Goal: Task Accomplishment & Management: Use online tool/utility

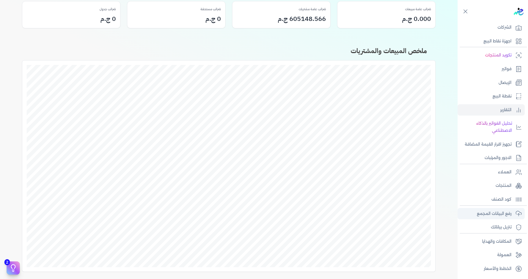
click at [514, 214] on link "رفع البيانات المجمع" at bounding box center [491, 214] width 67 height 12
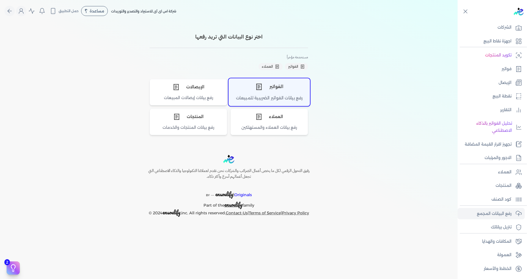
click at [291, 89] on div "الفواتير" at bounding box center [269, 86] width 81 height 17
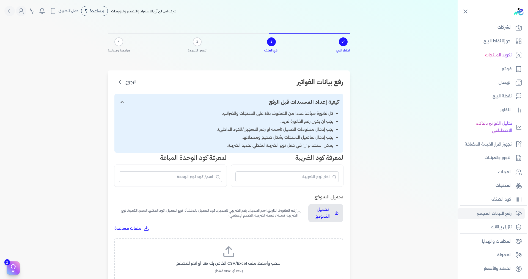
click at [259, 258] on label "اسحب وأسقط ملف CSV/Excel الخاص بك هنا أو انقر للتصفح (.csv أو .xlsx فقط)" at bounding box center [229, 259] width 215 height 28
click at [0, 0] on input "اسحب وأسقط ملف CSV/Excel الخاص بك هنا أو انقر للتصفح (.csv أو .xlsx فقط)" at bounding box center [0, 0] width 0 height 0
click at [257, 271] on span "تحميل الملف" at bounding box center [245, 269] width 23 height 6
select select "رقم الفاتورة"
select select "الرقم الضريبي"
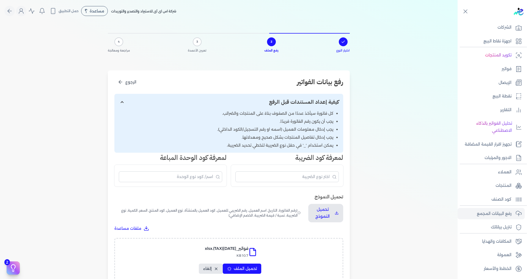
select select "الرقم التسلسلي الداخلي"
select select "سيريال المنتج"
select select "السعر"
select select "الكمية"
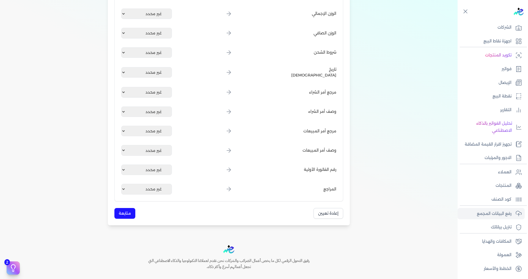
scroll to position [625, 0]
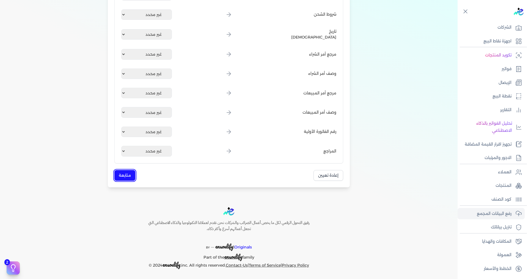
click at [129, 174] on button "متابعة" at bounding box center [124, 175] width 21 height 11
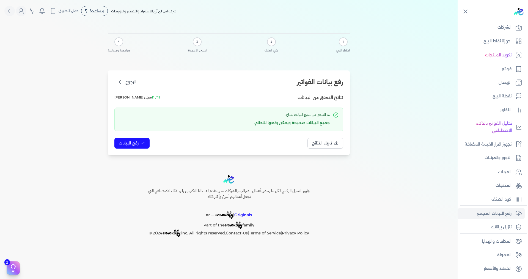
scroll to position [0, 0]
click at [138, 144] on span "رفع البيانات" at bounding box center [129, 143] width 20 height 6
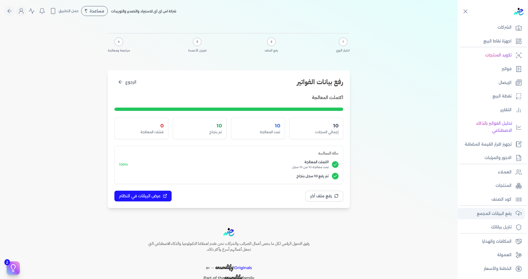
click at [502, 215] on p "رفع البيانات المجمع" at bounding box center [494, 213] width 35 height 7
click at [121, 79] on button "الرجوع" at bounding box center [126, 82] width 25 height 10
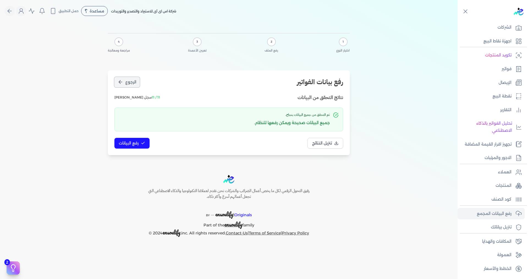
click at [127, 82] on span "الرجوع" at bounding box center [130, 82] width 11 height 6
select select "رقم الفاتورة"
select select "الرقم الضريبي"
select select "الرقم التسلسلي الداخلي"
select select "سيريال المنتج"
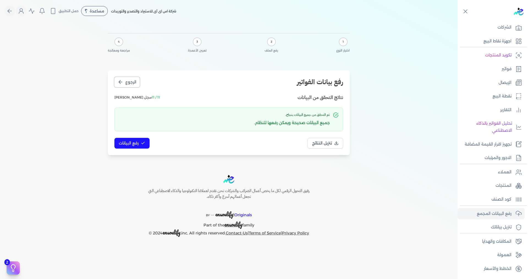
select select "السعر"
select select "الكمية"
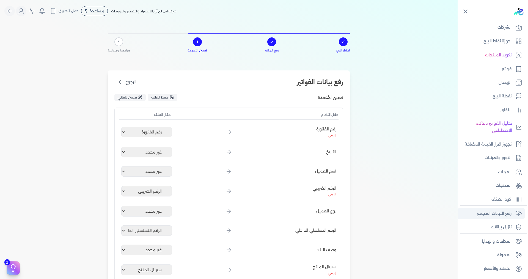
click at [504, 216] on p "رفع البيانات المجمع" at bounding box center [494, 213] width 35 height 7
click at [504, 223] on link "تنزيل بياناتك" at bounding box center [491, 227] width 67 height 12
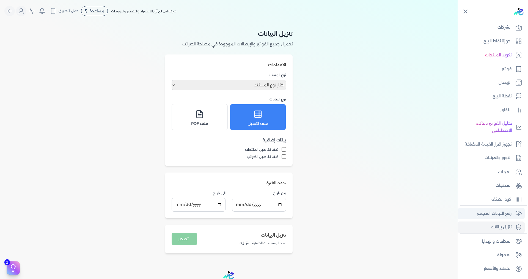
click at [502, 212] on p "رفع البيانات المجمع" at bounding box center [494, 213] width 35 height 7
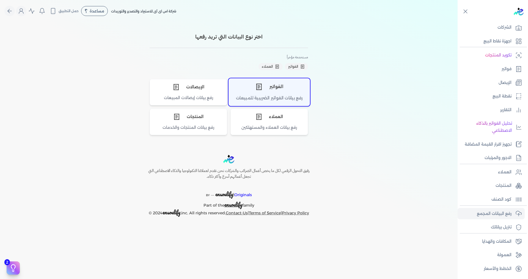
click at [276, 92] on div "الفواتير" at bounding box center [269, 86] width 81 height 17
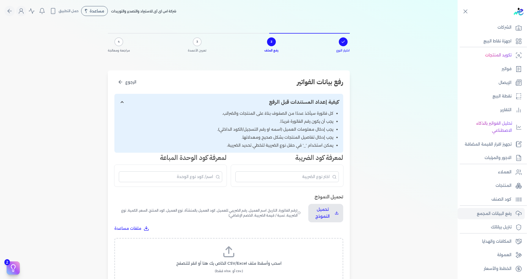
click at [264, 258] on label "اسحب وأسقط ملف CSV/Excel الخاص بك هنا أو انقر للتصفح (.csv أو .xlsx فقط)" at bounding box center [229, 259] width 215 height 28
click at [0, 0] on input "اسحب وأسقط ملف CSV/Excel الخاص بك هنا أو انقر للتصفح (.csv أو .xlsx فقط)" at bounding box center [0, 0] width 0 height 0
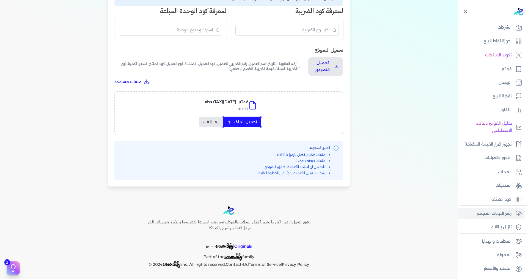
click at [239, 121] on span "تحميل الملف" at bounding box center [245, 122] width 23 height 6
select select "رقم الفاتورة"
select select "الرقم الضريبي"
select select "الرقم التسلسلي الداخلي"
select select "سيريال المنتج"
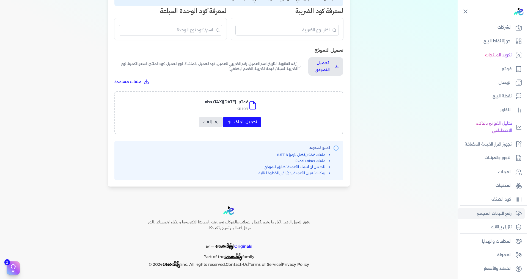
select select "السعر"
select select "الكمية"
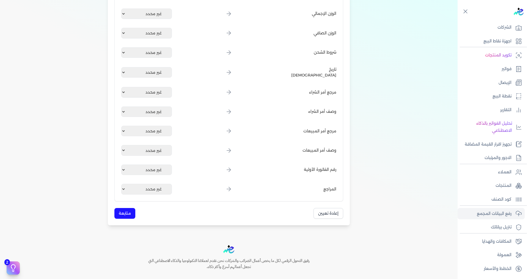
scroll to position [625, 0]
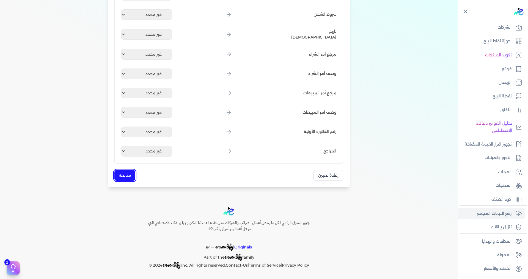
click at [127, 174] on button "متابعة" at bounding box center [124, 175] width 21 height 11
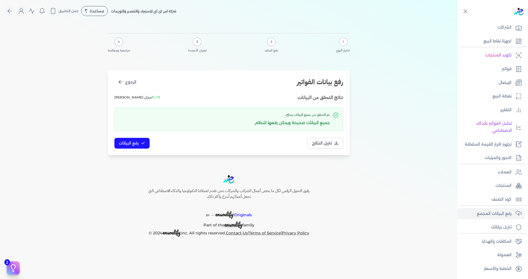
scroll to position [0, 0]
click at [145, 144] on button "رفع البيانات" at bounding box center [131, 143] width 35 height 11
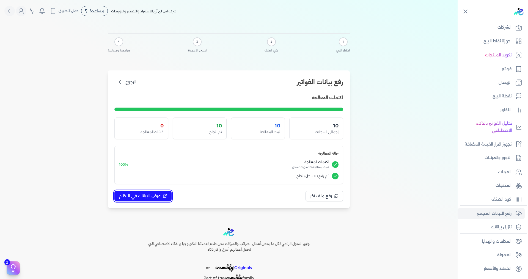
click at [163, 197] on button "عرض البيانات في النظام" at bounding box center [142, 196] width 57 height 11
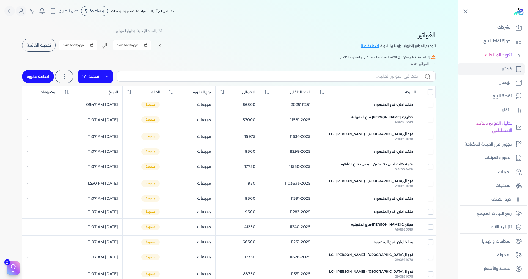
click at [92, 77] on link "تصفية" at bounding box center [96, 76] width 36 height 13
click at [97, 95] on button "اضافة تصفية" at bounding box center [99, 94] width 33 height 7
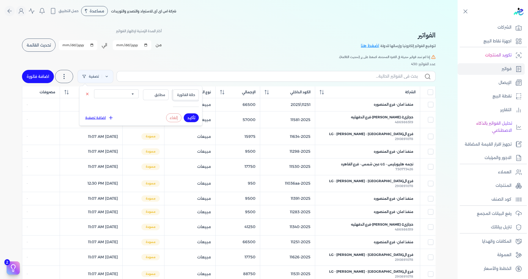
click at [180, 94] on span "حالة الفاتورة" at bounding box center [186, 94] width 19 height 5
click at [178, 108] on li "حالة الفاتورة" at bounding box center [175, 107] width 42 height 5
click at [157, 95] on span "مطابق" at bounding box center [156, 94] width 19 height 5
click at [154, 94] on span "مطابق" at bounding box center [156, 94] width 19 height 5
click at [113, 95] on select "الكل مقبولة غير مقبولة مسجلة ملغية مرفوضة مسودة" at bounding box center [116, 93] width 45 height 9
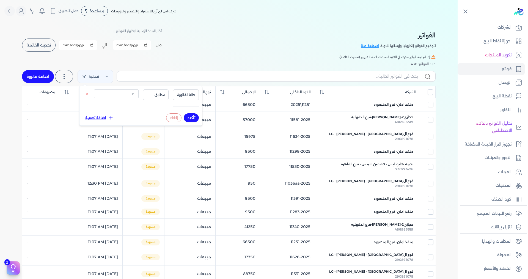
select select "draft"
click at [94, 89] on select "الكل مقبولة غير مقبولة مسجلة ملغية مرفوضة مسودة" at bounding box center [116, 93] width 45 height 9
click at [192, 117] on button "تأكيد" at bounding box center [191, 117] width 15 height 9
checkbox input "false"
click at [191, 117] on button "تأكيد" at bounding box center [191, 117] width 15 height 9
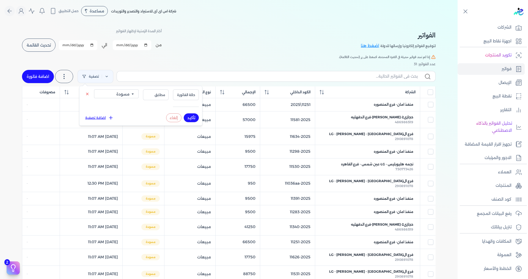
click at [191, 117] on button "تأكيد" at bounding box center [191, 117] width 15 height 9
click at [189, 118] on button "تأكيد" at bounding box center [191, 117] width 15 height 9
click at [88, 96] on button at bounding box center [87, 94] width 9 height 7
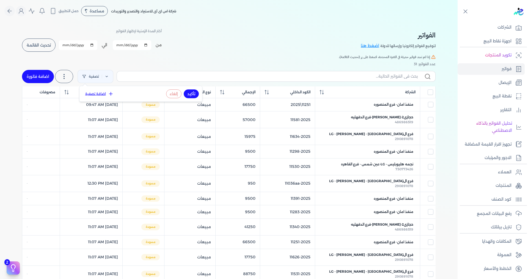
click at [93, 94] on button "اضافة تصفية" at bounding box center [99, 94] width 33 height 7
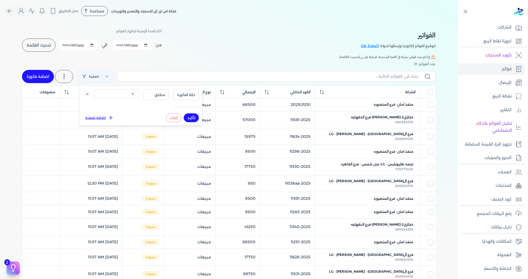
click at [117, 92] on select "الكل مقبولة غير مقبولة مسجلة ملغية مرفوضة مسودة" at bounding box center [116, 93] width 45 height 9
select select "draft"
click at [94, 89] on select "الكل مقبولة غير مقبولة مسجلة ملغية مرفوضة مسودة" at bounding box center [116, 93] width 45 height 9
click at [192, 116] on button "تأكيد" at bounding box center [191, 117] width 15 height 9
click at [204, 53] on div "الفواتير لتوقيع الفواتير إلكترونيا وإرسالها للدولة اضغط هنا أختر المدة الزمنية …" at bounding box center [229, 220] width 423 height 397
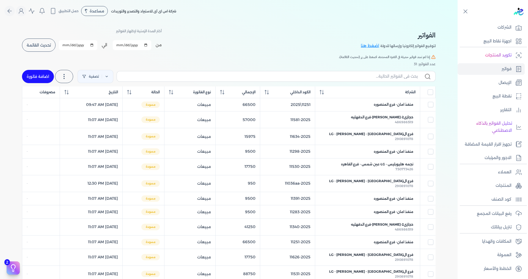
scroll to position [224, 0]
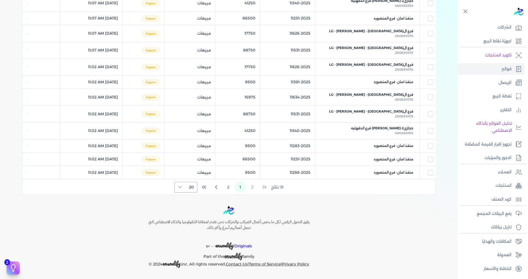
click at [194, 188] on span "20" at bounding box center [192, 187] width 12 height 10
click at [188, 220] on span "100" at bounding box center [190, 221] width 7 height 6
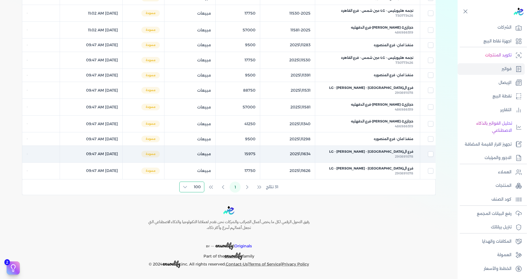
scroll to position [0, 0]
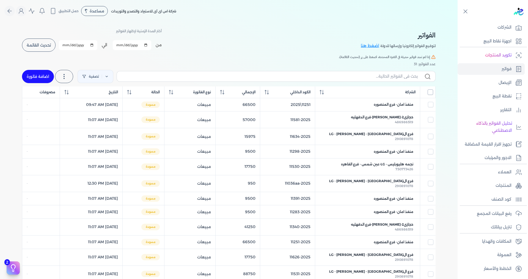
click at [433, 94] on input "All items unselected" at bounding box center [431, 92] width 6 height 6
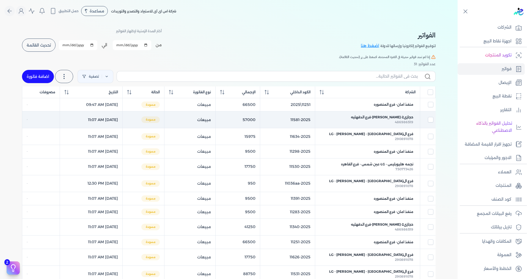
checkbox input "true"
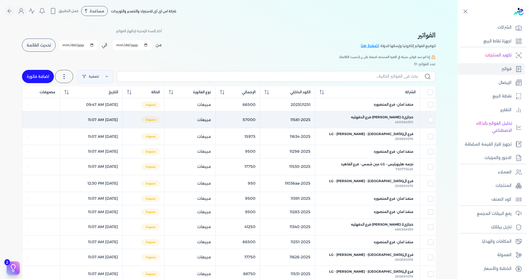
checkbox input "true"
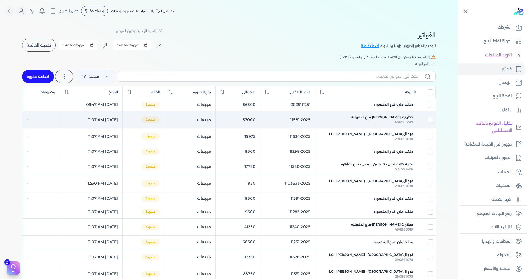
checkbox input "true"
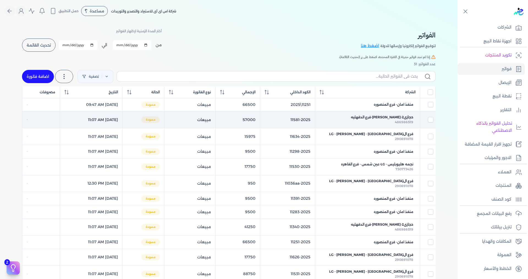
checkbox input "true"
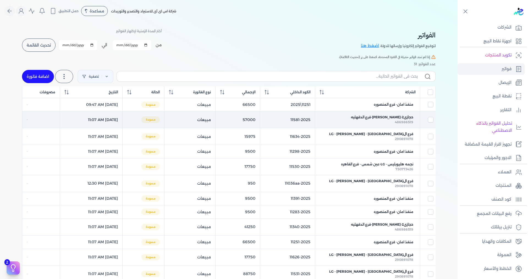
checkbox input "true"
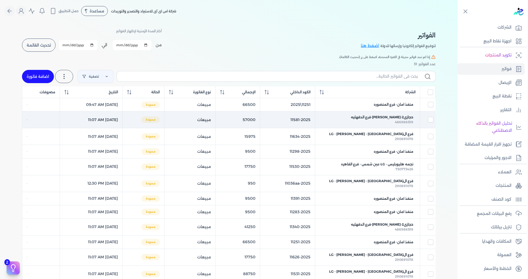
checkbox input "true"
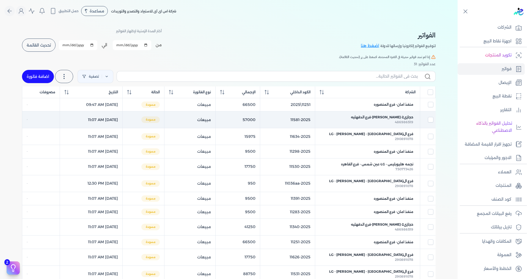
checkbox input "true"
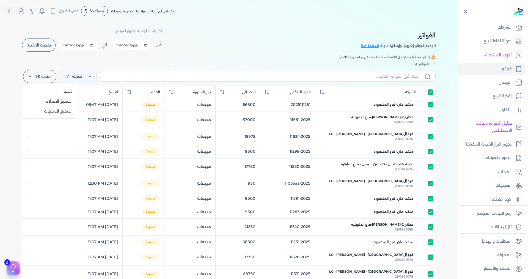
click at [38, 78] on label "اختارت (31)" at bounding box center [39, 76] width 33 height 13
click at [65, 93] on span "مسح" at bounding box center [68, 92] width 9 height 6
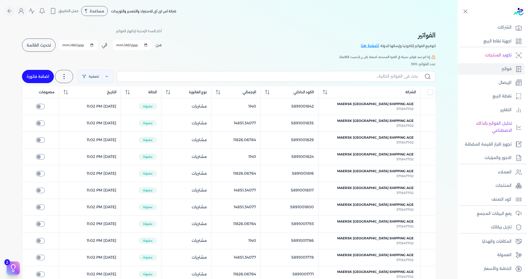
checkbox input "false"
click at [488, 215] on p "رفع البيانات المجمع" at bounding box center [494, 213] width 35 height 7
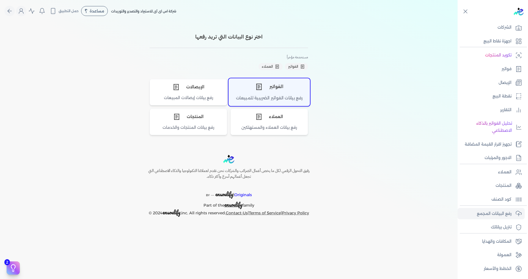
click at [274, 87] on div "الفواتير" at bounding box center [269, 86] width 81 height 17
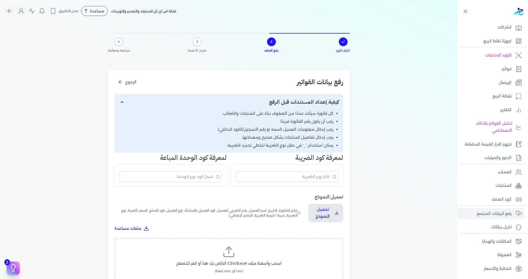
click at [238, 247] on label "اسحب وأسقط ملف CSV/Excel الخاص بك هنا أو انقر للتصفح (.csv أو .xlsx فقط)" at bounding box center [229, 259] width 215 height 28
click at [0, 0] on input "اسحب وأسقط ملف CSV/Excel الخاص بك هنا أو انقر للتصفح (.csv أو .xlsx فقط)" at bounding box center [0, 0] width 0 height 0
click at [240, 270] on span "تحميل الملف" at bounding box center [245, 269] width 23 height 6
select select "رقم الفاتورة"
select select "الرقم الضريبي"
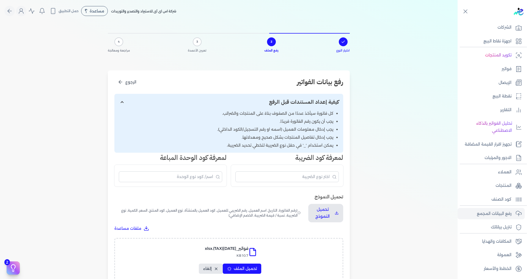
select select "الرقم التسلسلي الداخلي"
select select "سيريال المنتج"
select select "السعر"
select select "الكمية"
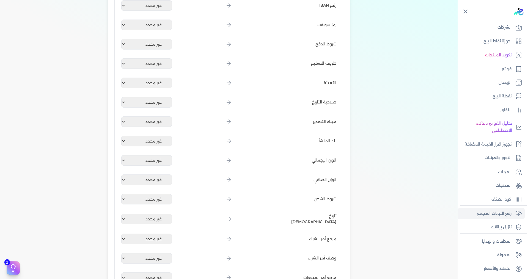
scroll to position [625, 0]
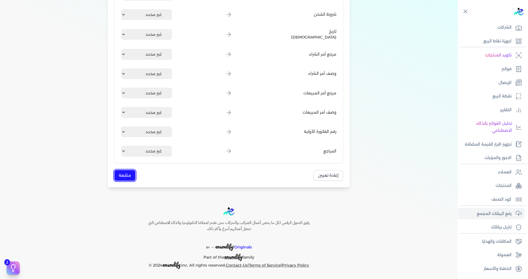
click at [131, 176] on button "متابعة" at bounding box center [124, 175] width 21 height 11
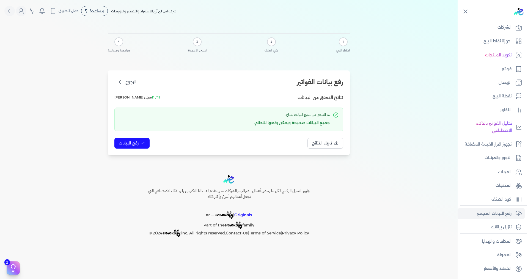
scroll to position [0, 0]
click at [142, 144] on icon at bounding box center [143, 143] width 3 height 2
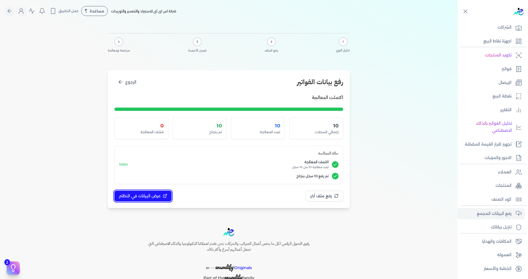
click at [159, 197] on span "عرض البيانات في النظام" at bounding box center [140, 196] width 42 height 6
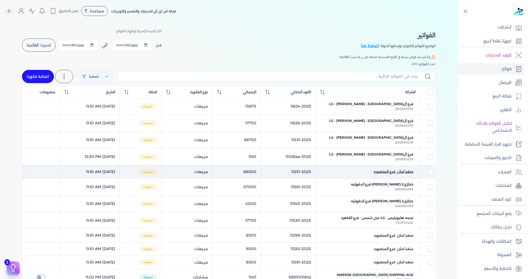
click at [399, 170] on span "منفذ امان- فرع المنصوره" at bounding box center [394, 171] width 40 height 5
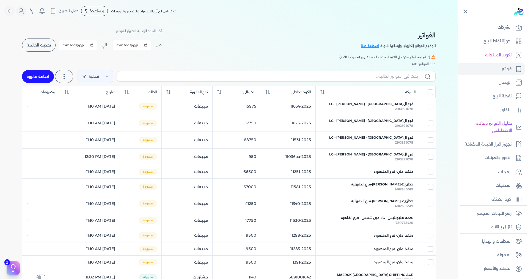
select select "EGP"
select select "B"
select select "EGS"
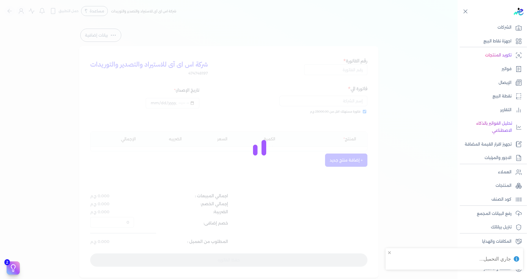
type input "11251-2025"
checkbox input "true"
type input "2025-08-21T12:10:02"
type input "2025-08-21"
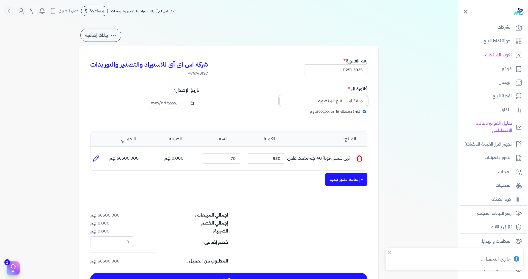
drag, startPoint x: 316, startPoint y: 101, endPoint x: 375, endPoint y: 101, distance: 59.4
click at [375, 101] on div "شركة اس اى آى للاستيراد والتصدير والتوريدات 474748197 رقم الفاتورة 11251-2025 ف…" at bounding box center [228, 171] width 299 height 251
click at [500, 172] on p "العملاء" at bounding box center [504, 172] width 13 height 7
click at [498, 176] on link "العملاء" at bounding box center [491, 172] width 67 height 12
click at [497, 175] on link "العملاء" at bounding box center [491, 172] width 67 height 12
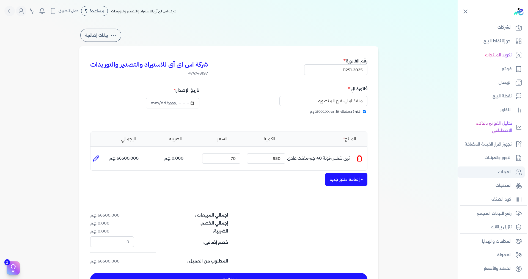
click at [497, 175] on link "العملاء" at bounding box center [491, 172] width 67 height 12
click at [496, 173] on link "العملاء" at bounding box center [491, 172] width 67 height 12
click at [497, 185] on p "المنتجات" at bounding box center [504, 185] width 16 height 7
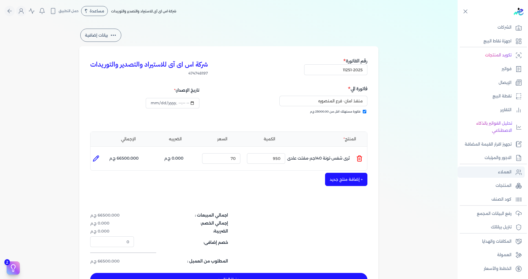
click at [502, 173] on p "العملاء" at bounding box center [504, 172] width 13 height 7
click at [509, 170] on p "العملاء" at bounding box center [504, 172] width 13 height 7
click at [505, 145] on p "تجهيز اقرار القيمة المضافة" at bounding box center [488, 144] width 47 height 7
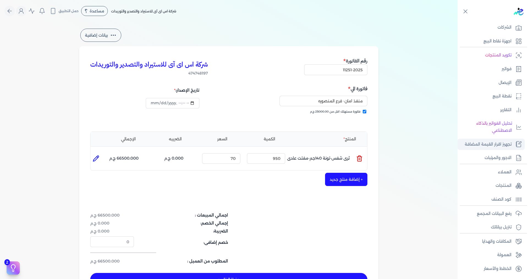
click at [505, 145] on p "تجهيز اقرار القيمة المضافة" at bounding box center [488, 144] width 47 height 7
click at [510, 170] on p "العملاء" at bounding box center [504, 172] width 13 height 7
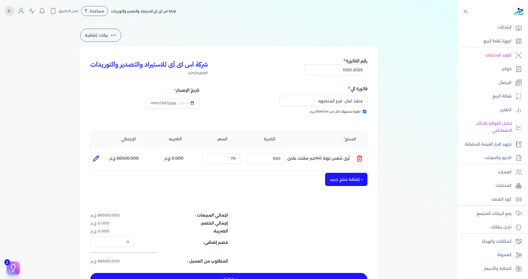
click at [8, 11] on button "Global" at bounding box center [9, 11] width 10 height 10
click at [503, 173] on p "العملاء" at bounding box center [504, 172] width 13 height 7
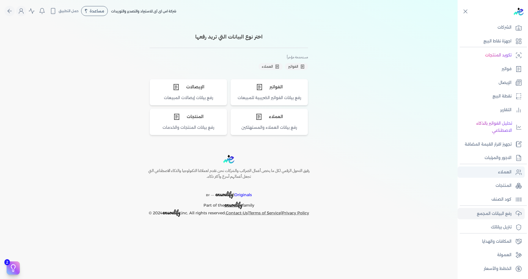
click at [504, 171] on p "العملاء" at bounding box center [504, 172] width 13 height 7
click at [500, 174] on p "العملاء" at bounding box center [504, 172] width 13 height 7
click at [496, 173] on link "العملاء" at bounding box center [491, 172] width 67 height 12
click at [505, 184] on p "المنتجات" at bounding box center [504, 185] width 16 height 7
click at [513, 237] on link "المكافات والهدايا" at bounding box center [491, 242] width 67 height 12
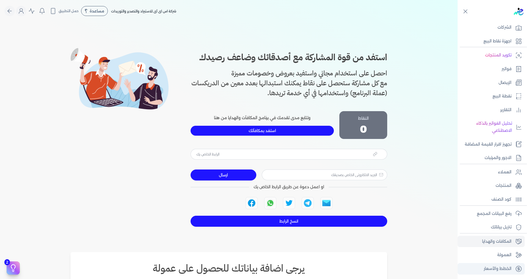
click at [513, 270] on link "الخطط والأسعار" at bounding box center [491, 269] width 67 height 12
type input "https://app.edariba.com?ref=8bormj"
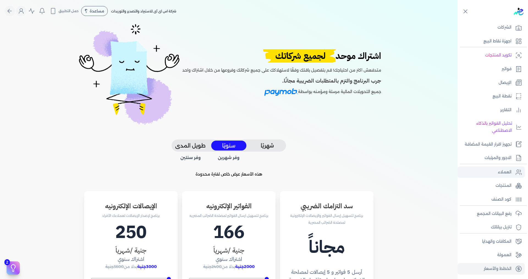
click at [505, 171] on p "العملاء" at bounding box center [504, 172] width 13 height 7
click at [505, 186] on p "المنتجات" at bounding box center [504, 185] width 16 height 7
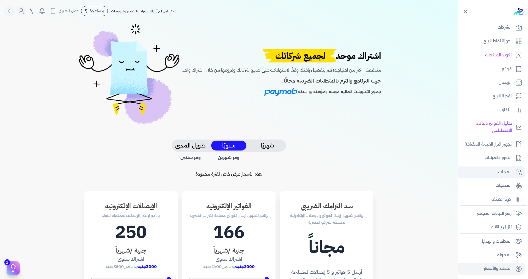
click at [501, 167] on link "العملاء" at bounding box center [491, 172] width 67 height 12
click at [500, 169] on p "العملاء" at bounding box center [504, 172] width 13 height 7
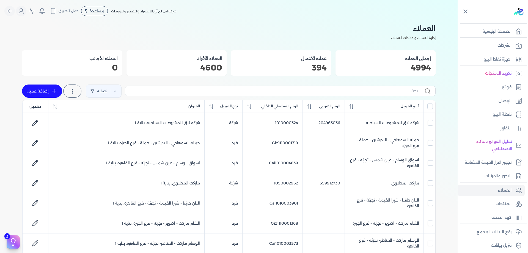
click at [205, 110] on th "أسم العميل" at bounding box center [126, 106] width 156 height 13
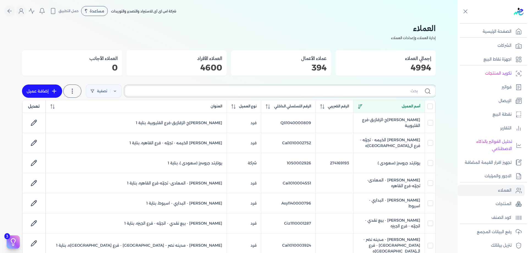
click at [258, 94] on input "text" at bounding box center [274, 91] width 288 height 6
paste input "منفذ امان- فرع المنصوره"
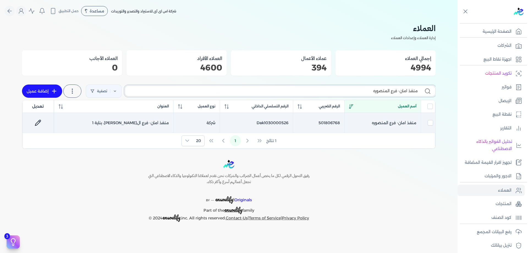
type input "منفذ امان- فرع المنصوره"
click at [40, 119] on icon at bounding box center [38, 122] width 7 height 7
select select "B"
